Goal: Task Accomplishment & Management: Manage account settings

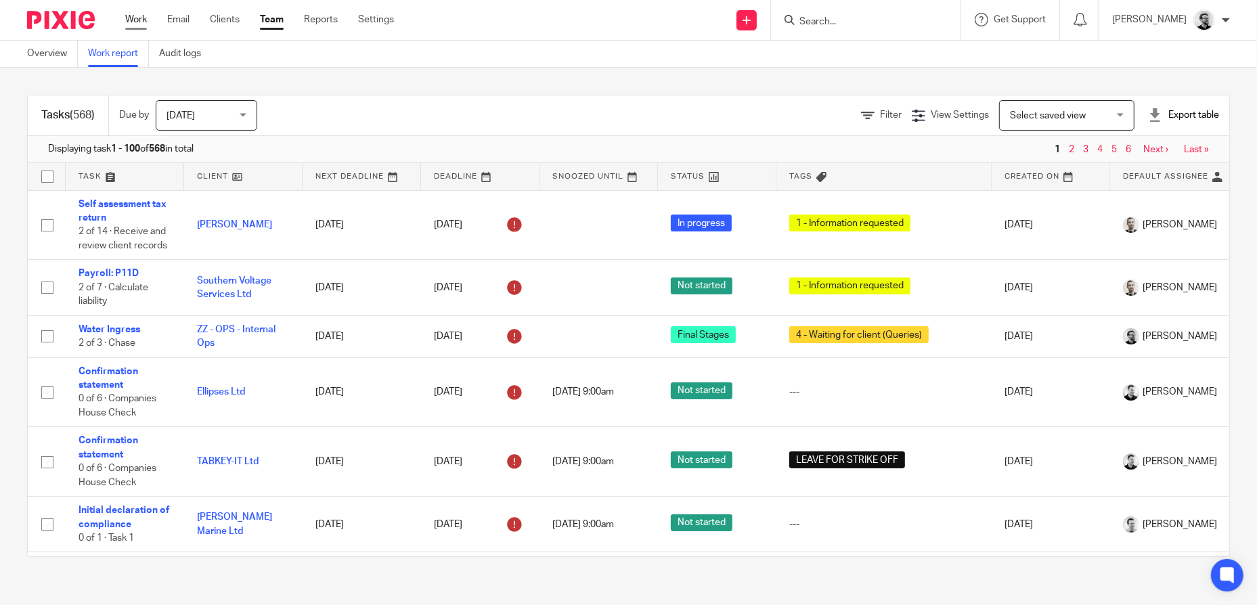
click at [142, 20] on link "Work" at bounding box center [136, 20] width 22 height 14
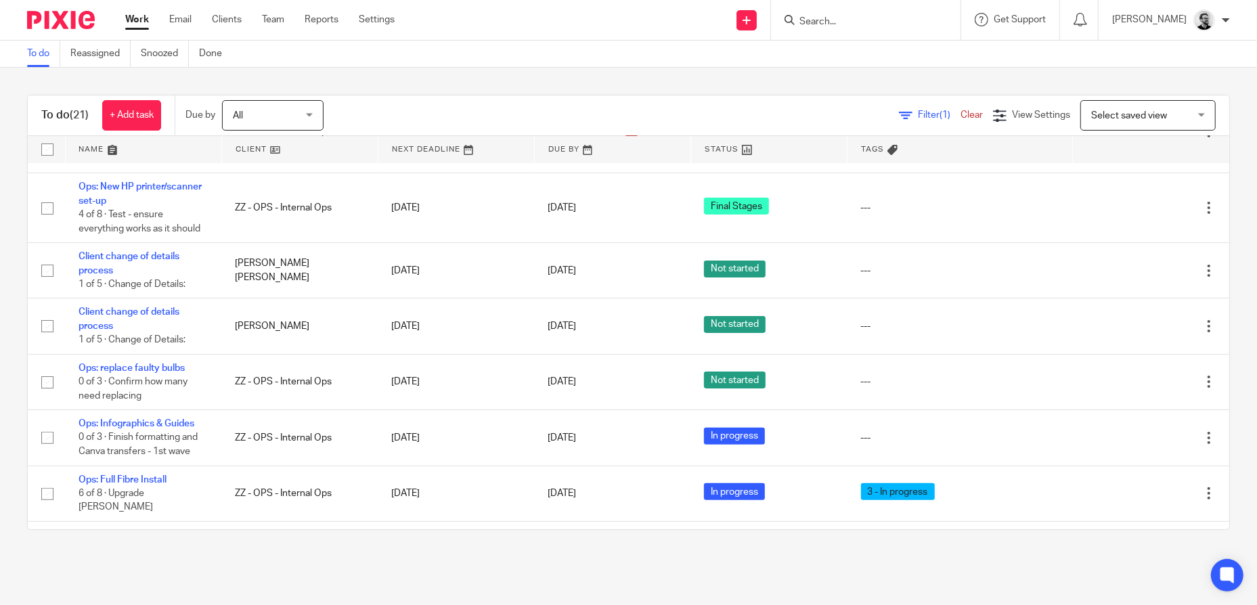
scroll to position [271, 0]
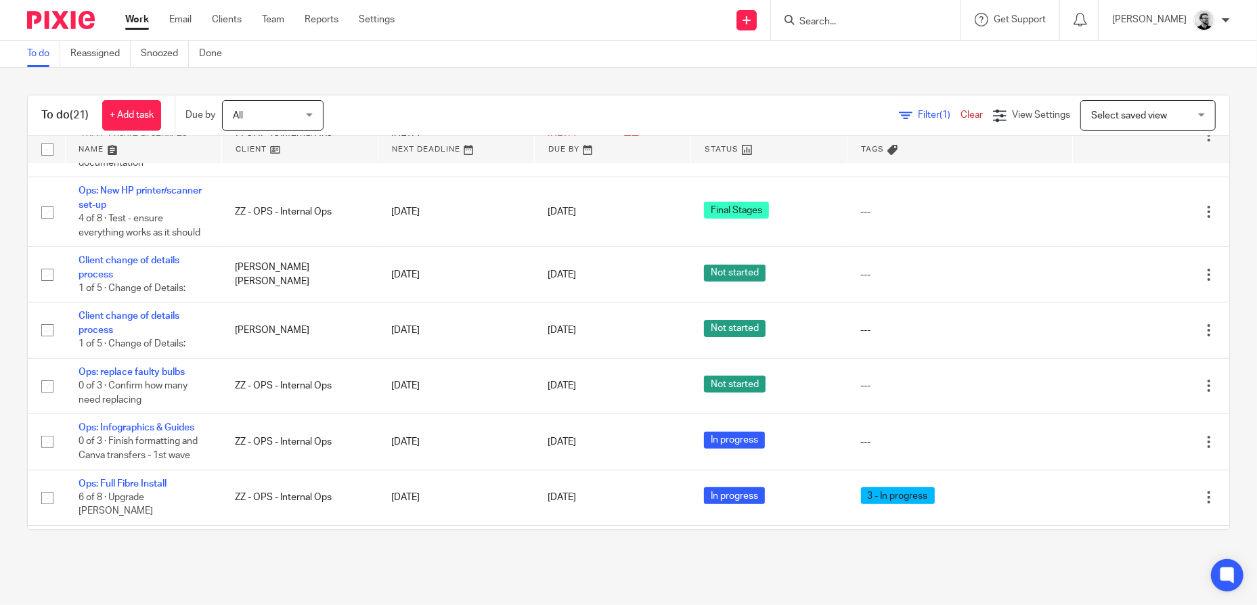
click at [903, 20] on input "Search" at bounding box center [859, 22] width 122 height 12
type input "ops"
click at [878, 51] on link at bounding box center [880, 53] width 168 height 20
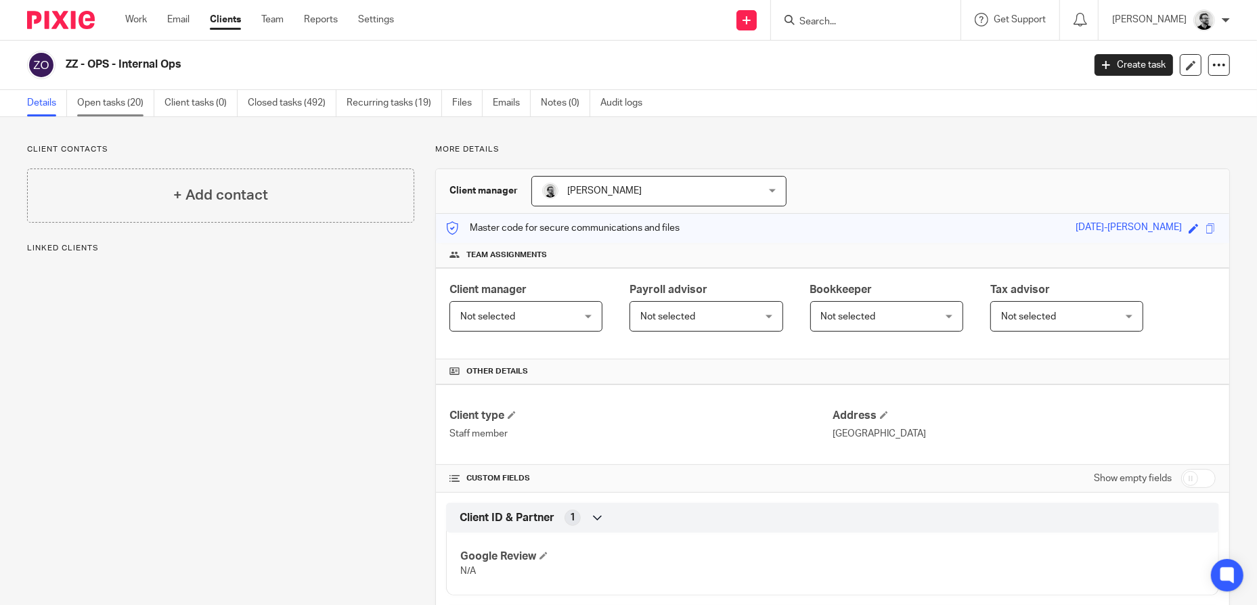
click at [118, 108] on link "Open tasks (20)" at bounding box center [115, 103] width 77 height 26
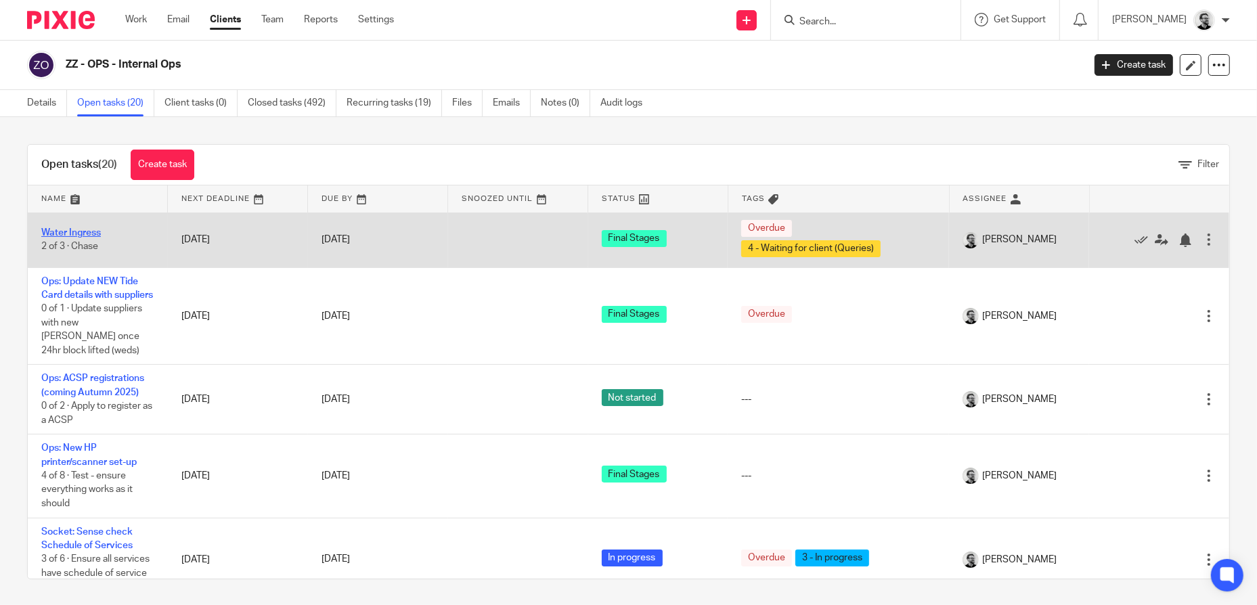
click at [85, 228] on link "Water Ingress" at bounding box center [71, 232] width 60 height 9
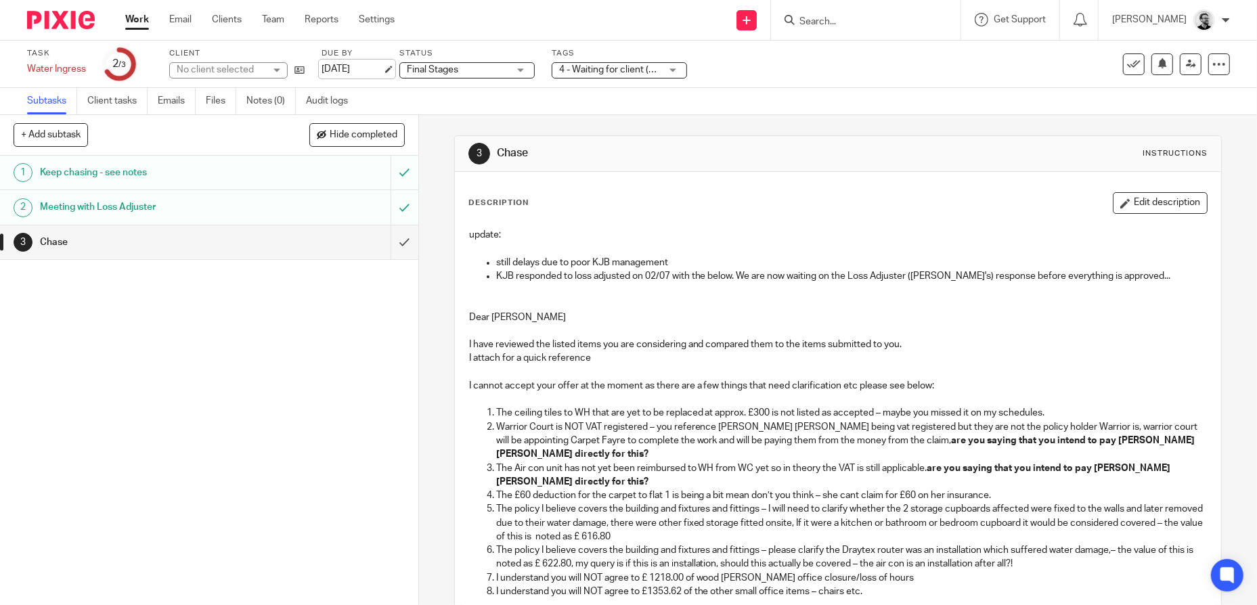
click at [379, 66] on link "[DATE]" at bounding box center [352, 69] width 61 height 14
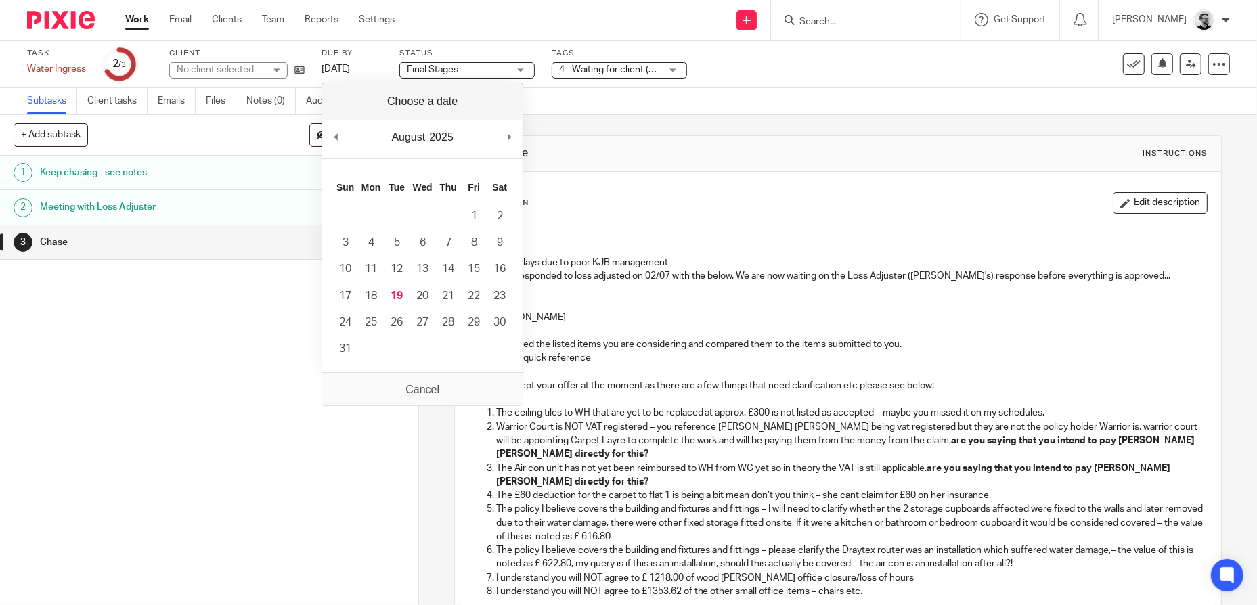
click at [903, 141] on div "3 Chase Instructions" at bounding box center [838, 154] width 767 height 36
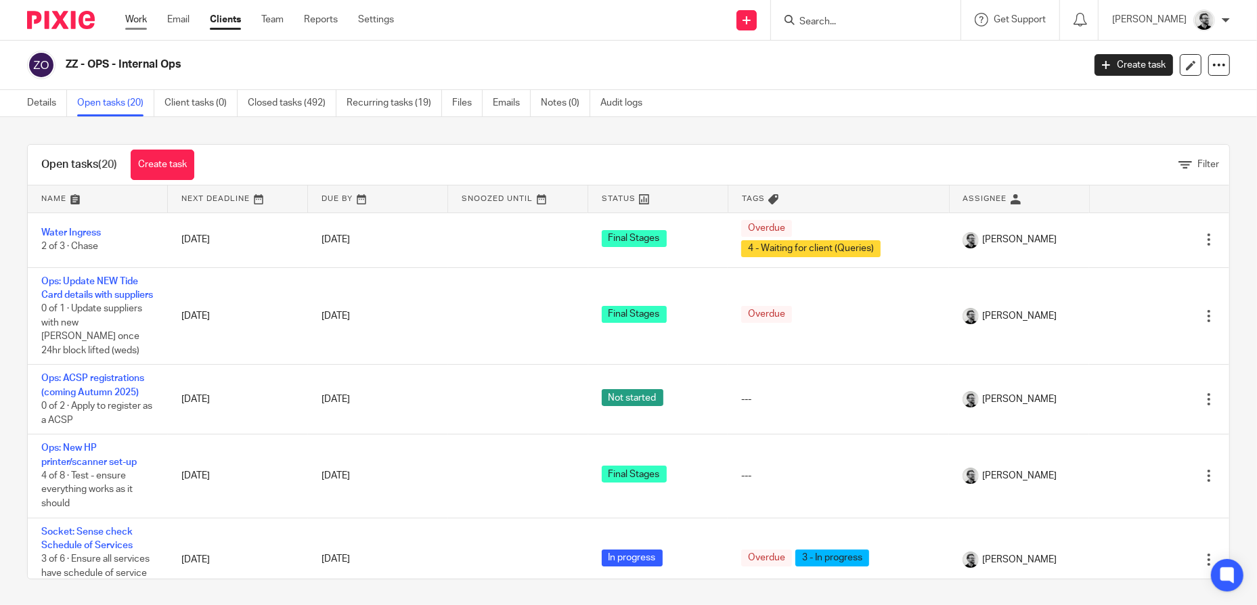
click at [135, 19] on link "Work" at bounding box center [136, 20] width 22 height 14
